Goal: Communication & Community: Connect with others

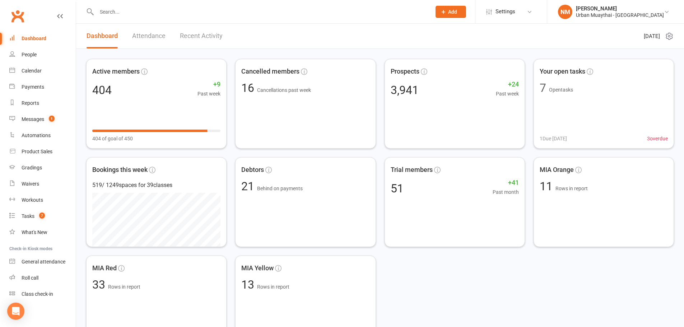
click at [127, 11] on input "text" at bounding box center [260, 12] width 332 height 10
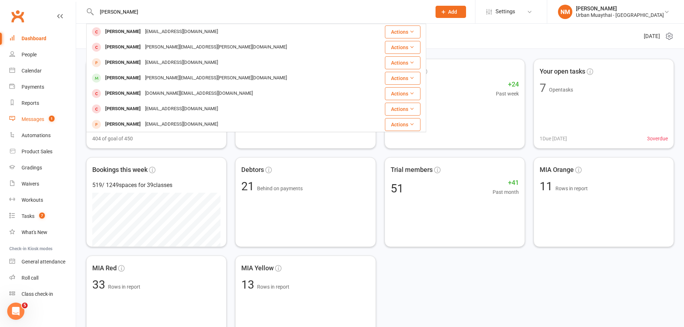
type input "[PERSON_NAME]"
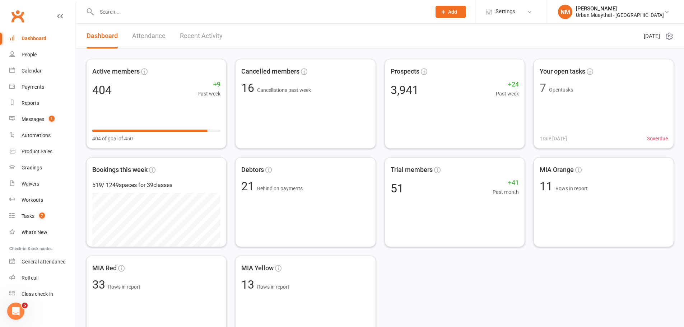
click at [126, 11] on input "text" at bounding box center [260, 12] width 332 height 10
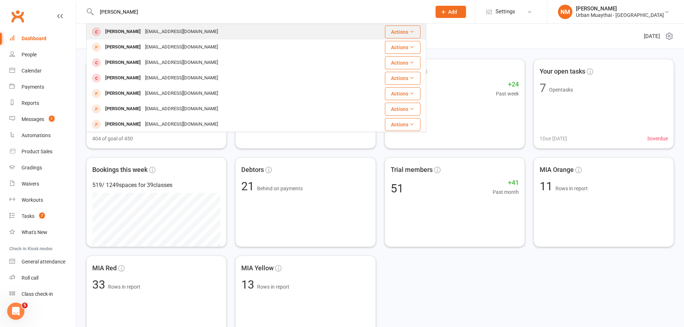
type input "[PERSON_NAME]"
click at [126, 36] on div "[PERSON_NAME]" at bounding box center [123, 32] width 40 height 10
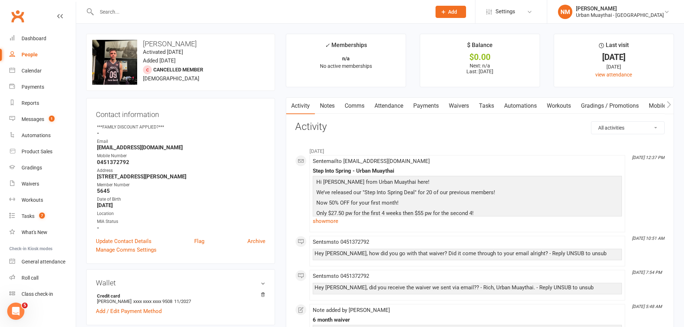
click at [460, 111] on link "Waivers" at bounding box center [459, 106] width 30 height 17
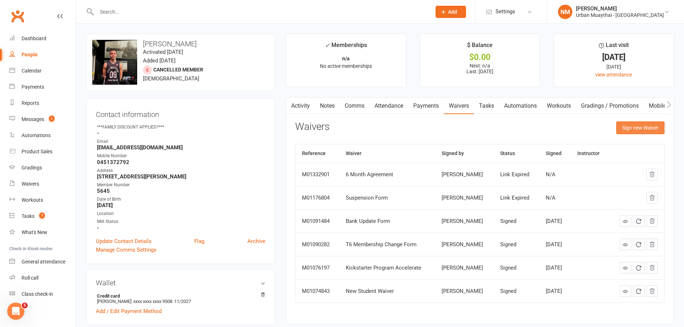
click at [635, 128] on button "Sign new Waiver" at bounding box center [640, 127] width 48 height 13
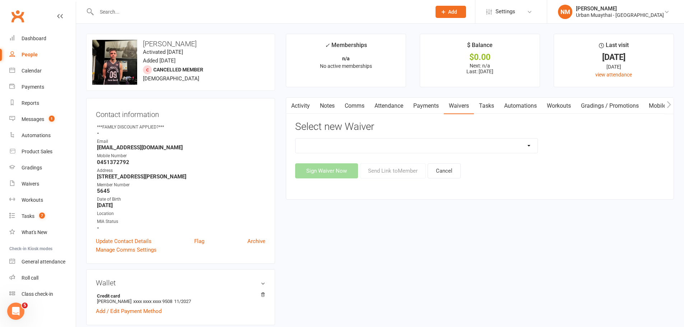
click at [423, 150] on select "12 Month Agreement 15-18 years Kickstarter Program 15-18 years membership 1 Yea…" at bounding box center [417, 146] width 242 height 14
select select "5304"
click at [296, 139] on select "12 Month Agreement 15-18 years Kickstarter Program 15-18 years membership 1 Yea…" at bounding box center [417, 146] width 242 height 14
click at [389, 173] on button "Send Link to Member" at bounding box center [393, 170] width 66 height 15
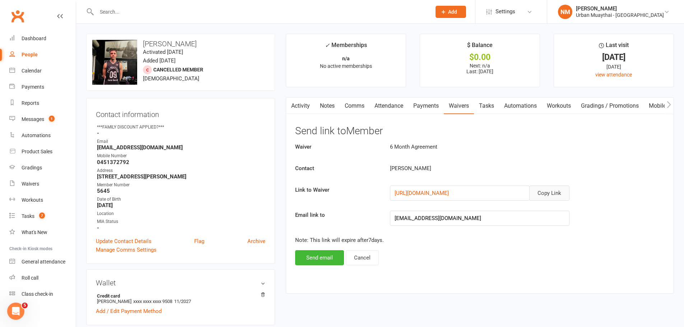
click at [545, 193] on button "Copy Link" at bounding box center [549, 193] width 40 height 15
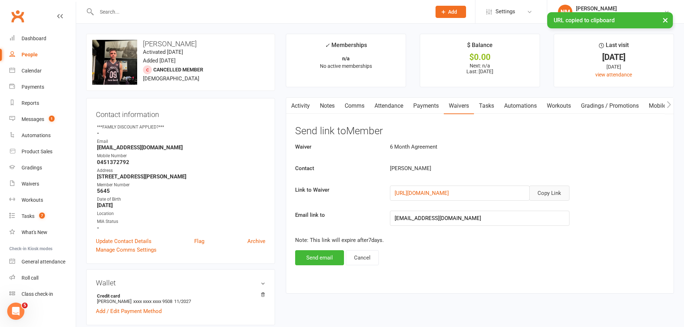
click at [323, 104] on link "Notes" at bounding box center [327, 106] width 25 height 17
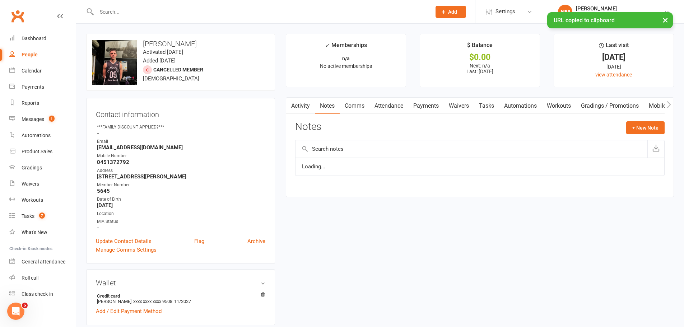
click at [352, 106] on link "Comms" at bounding box center [355, 106] width 30 height 17
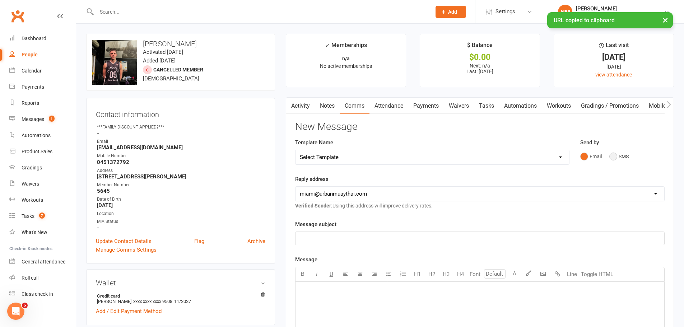
click at [614, 156] on button "SMS" at bounding box center [618, 157] width 19 height 14
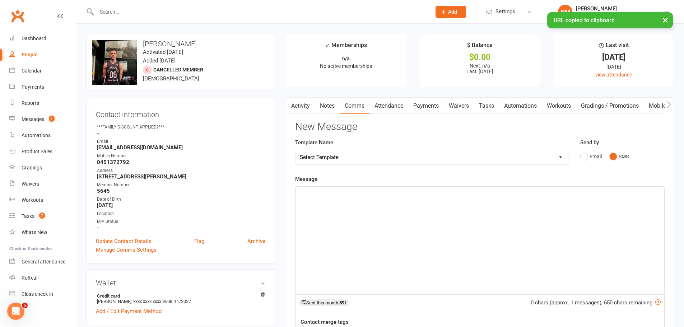
click at [382, 217] on div "﻿" at bounding box center [480, 241] width 369 height 108
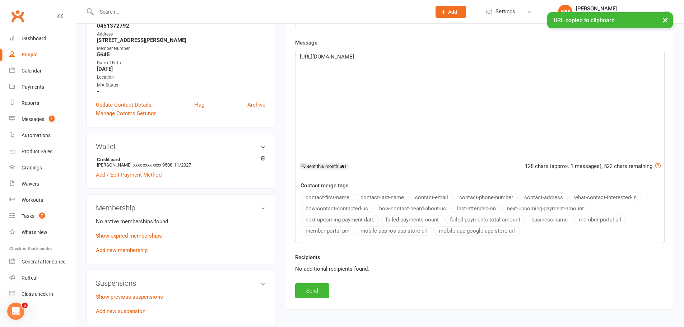
scroll to position [180, 0]
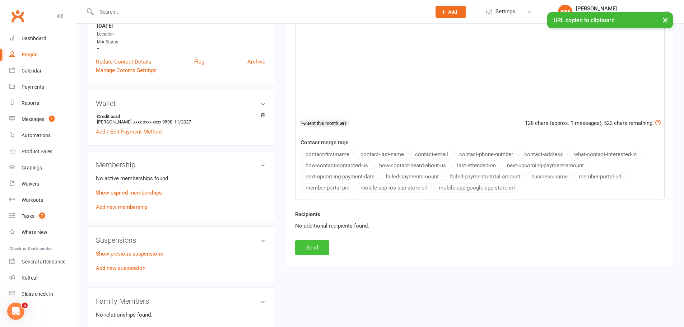
click at [320, 246] on button "Send" at bounding box center [312, 247] width 34 height 15
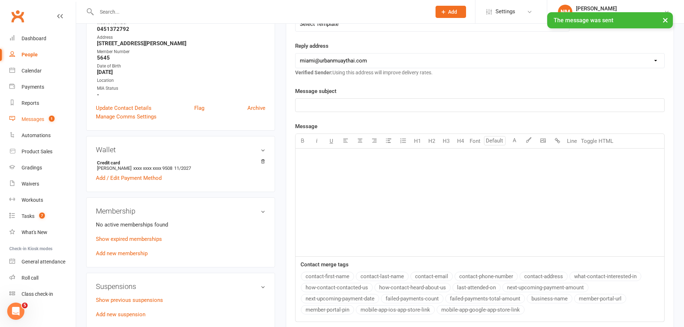
scroll to position [108, 0]
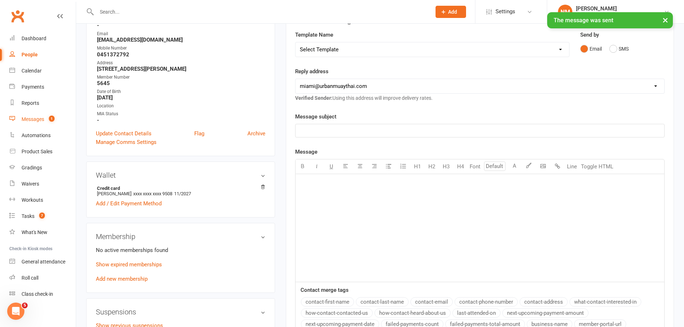
click at [39, 120] on div "Messages" at bounding box center [33, 119] width 23 height 6
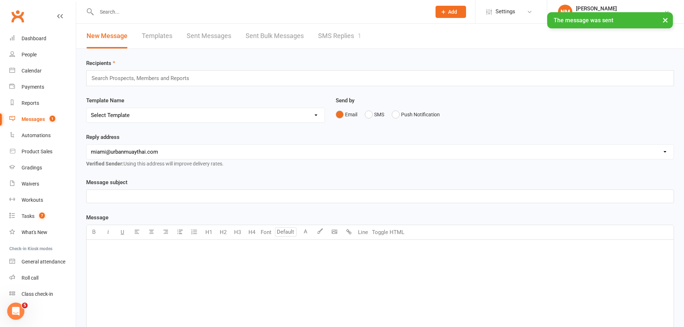
click at [357, 12] on div "× The message was sent" at bounding box center [337, 12] width 675 height 0
click at [348, 38] on link "SMS Replies 1" at bounding box center [339, 36] width 43 height 25
